Goal: Task Accomplishment & Management: Use online tool/utility

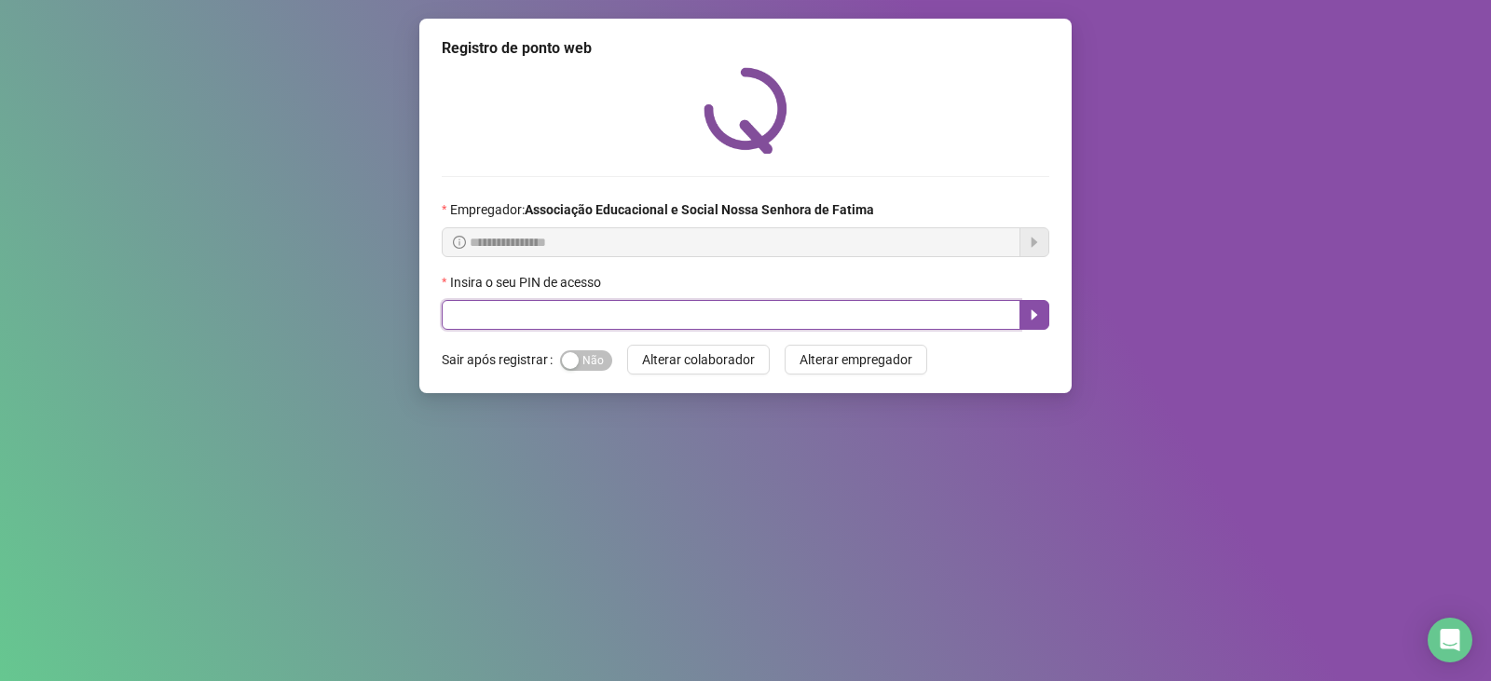
click at [461, 310] on input "text" at bounding box center [731, 315] width 579 height 30
type input "***"
click at [1029, 314] on icon "caret-right" at bounding box center [1034, 314] width 15 height 15
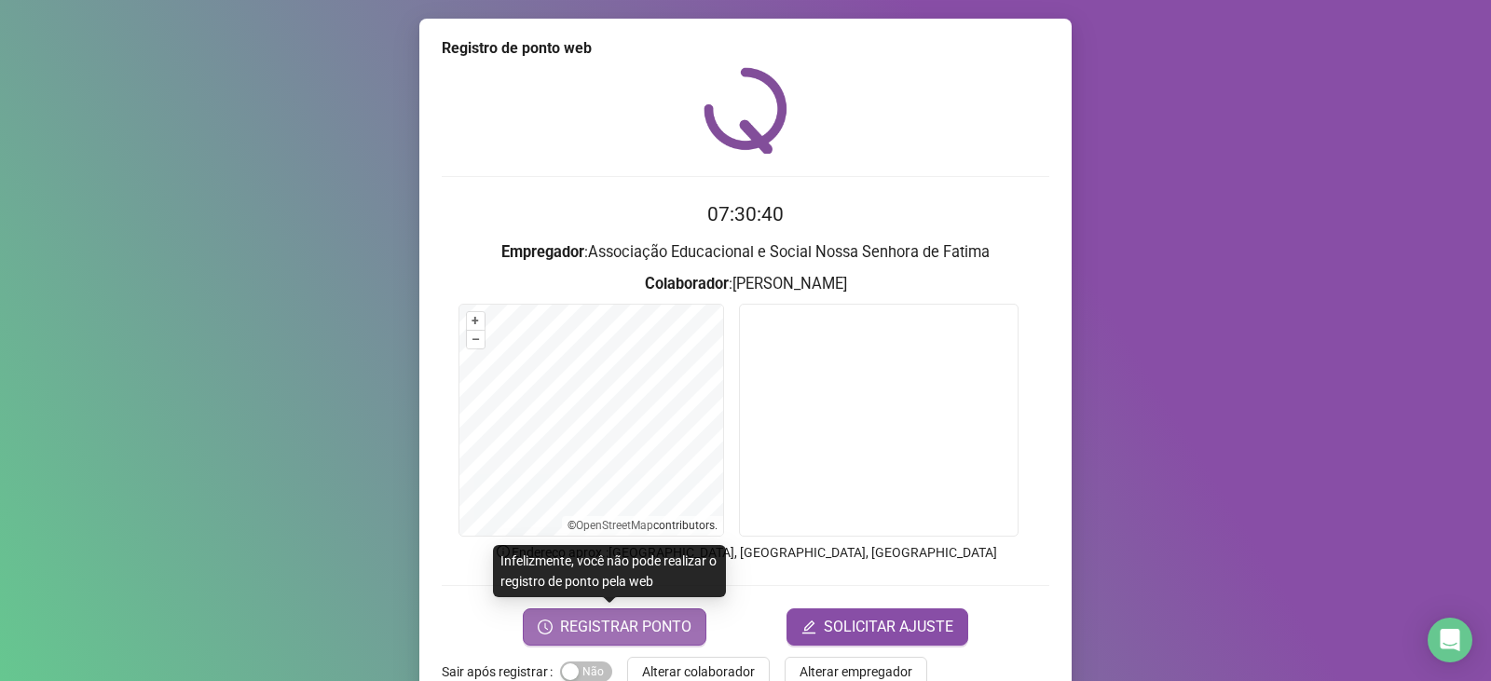
click at [628, 625] on span "REGISTRAR PONTO" at bounding box center [625, 627] width 131 height 22
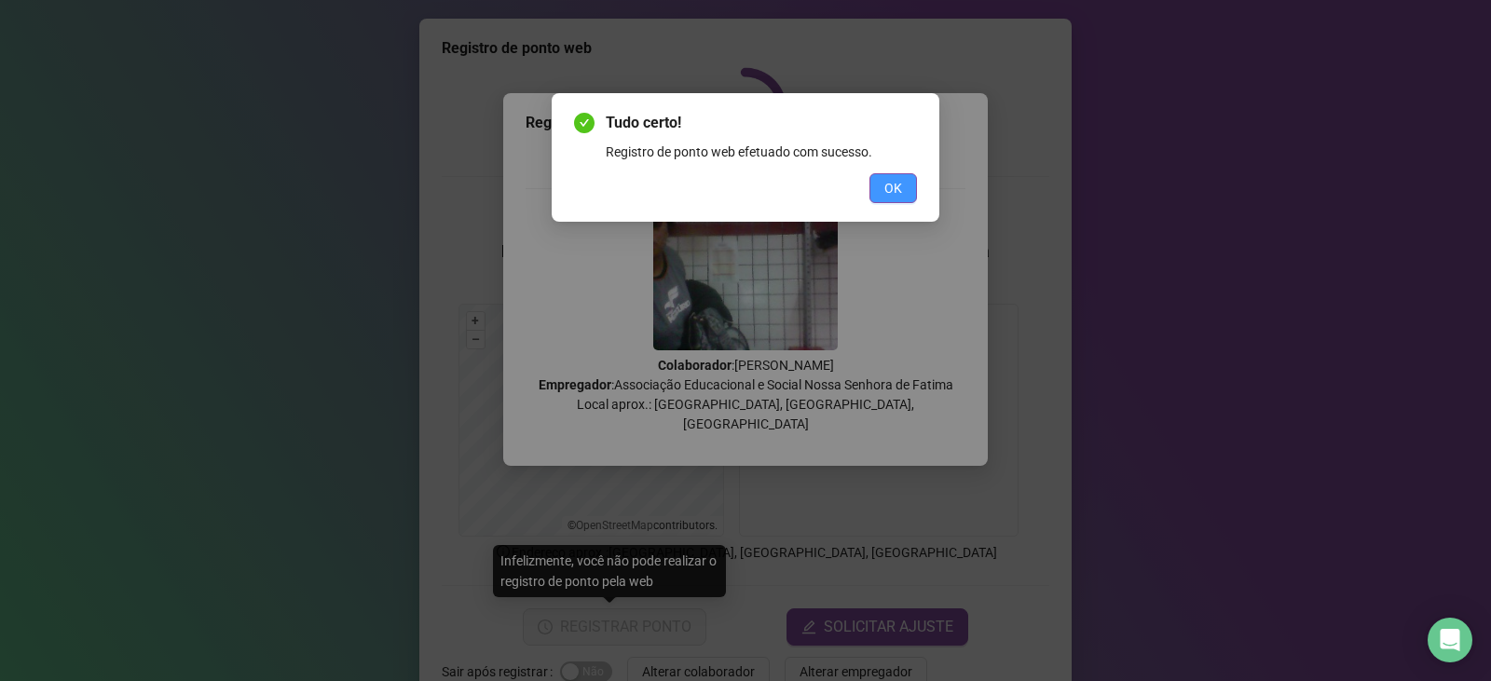
click at [884, 177] on button "OK" at bounding box center [893, 188] width 48 height 30
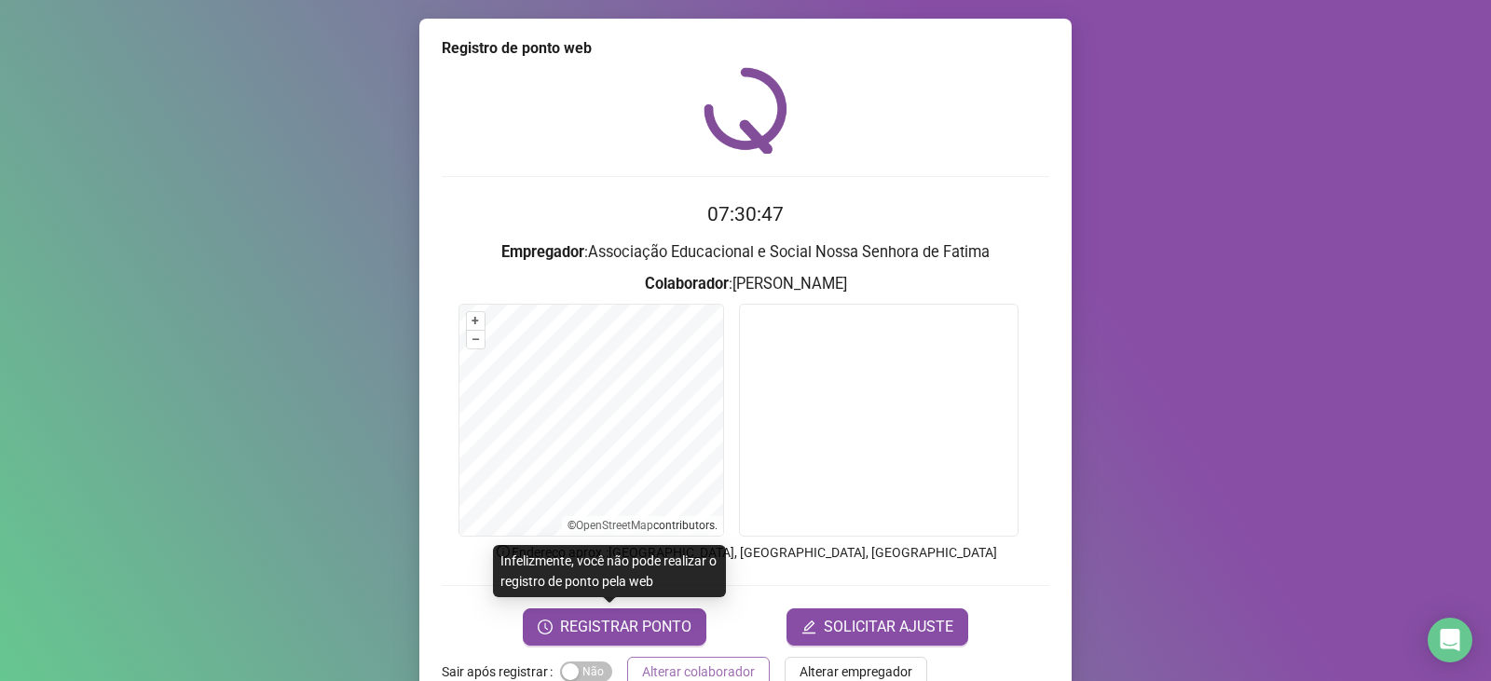
click at [706, 666] on span "Alterar colaborador" at bounding box center [698, 671] width 113 height 20
